Goal: Download file/media

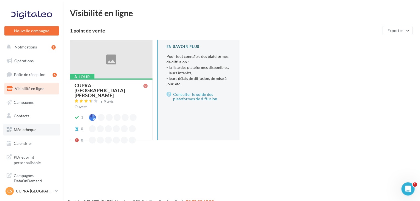
click at [45, 127] on link "Médiathèque" at bounding box center [31, 130] width 57 height 12
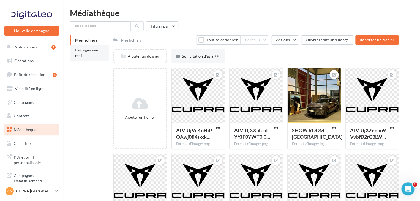
click at [90, 55] on li "Partagés avec moi" at bounding box center [89, 52] width 39 height 15
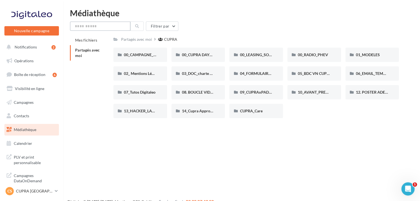
drag, startPoint x: 99, startPoint y: 27, endPoint x: 88, endPoint y: 27, distance: 10.7
click at [88, 27] on input "text" at bounding box center [100, 25] width 61 height 9
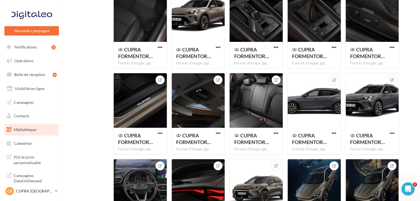
scroll to position [1026, 0]
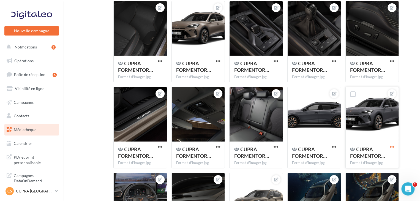
click at [393, 148] on span "button" at bounding box center [391, 146] width 5 height 5
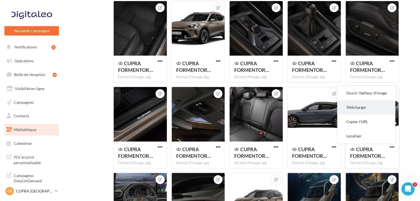
click at [376, 104] on button "Télécharger" at bounding box center [366, 107] width 58 height 14
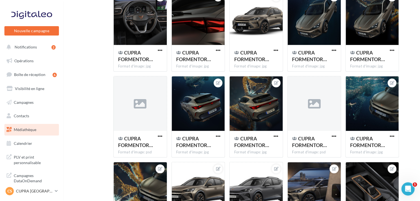
scroll to position [1279, 0]
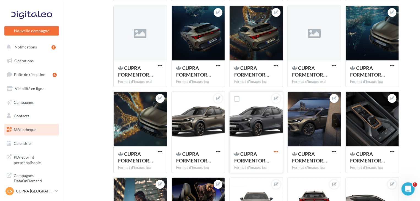
click at [275, 150] on span "button" at bounding box center [275, 151] width 5 height 5
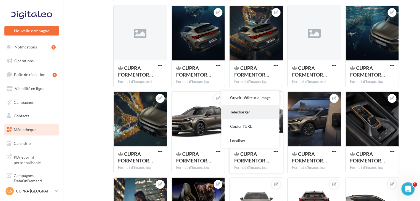
click at [249, 111] on button "Télécharger" at bounding box center [250, 112] width 58 height 14
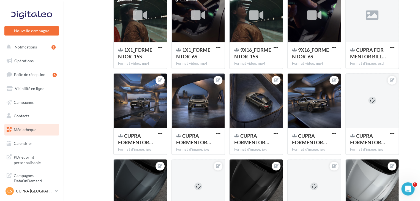
scroll to position [0, 0]
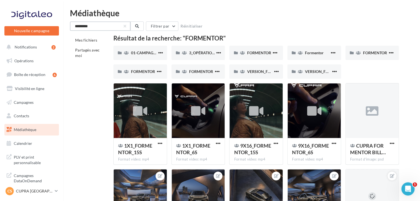
drag, startPoint x: 105, startPoint y: 22, endPoint x: 56, endPoint y: 24, distance: 49.9
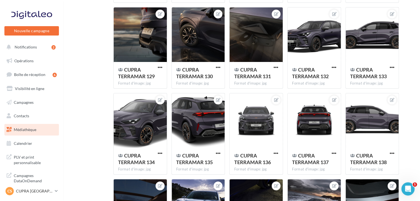
scroll to position [1020, 0]
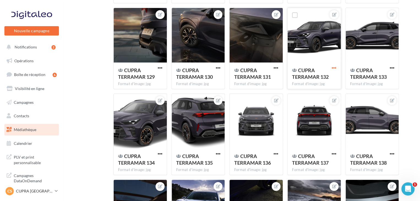
type input "********"
click at [336, 67] on span "button" at bounding box center [334, 67] width 5 height 5
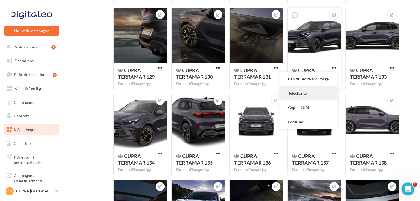
click at [309, 97] on button "Télécharger" at bounding box center [308, 93] width 58 height 14
